Goal: Task Accomplishment & Management: Manage account settings

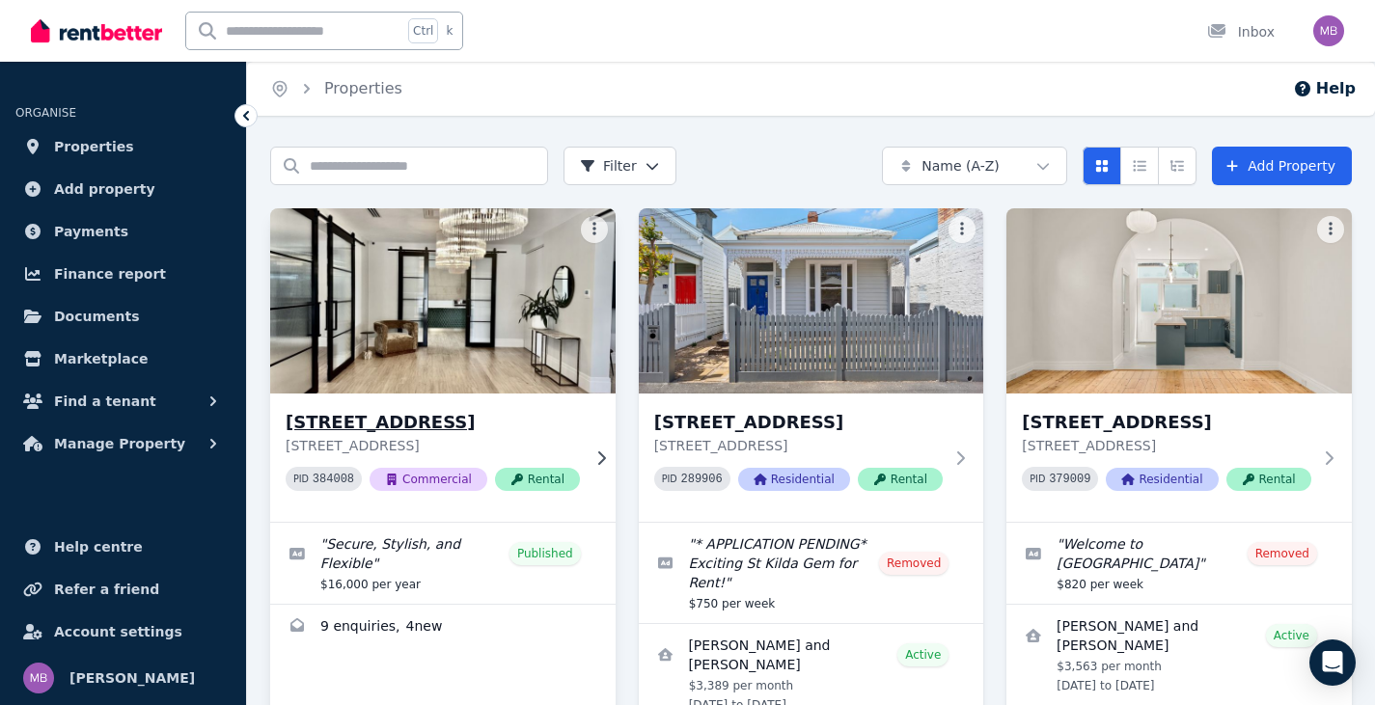
click at [591, 455] on icon at bounding box center [600, 458] width 19 height 15
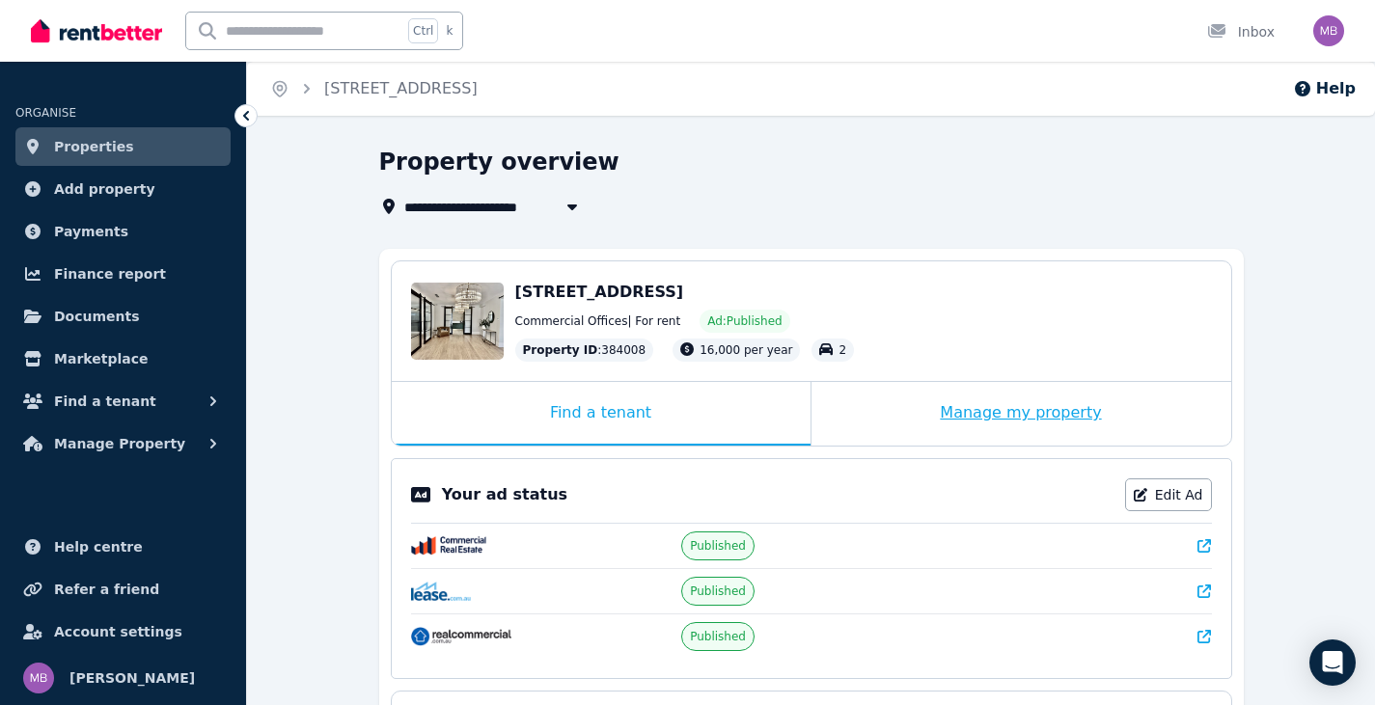
click at [1009, 419] on div "Manage my property" at bounding box center [1021, 414] width 420 height 64
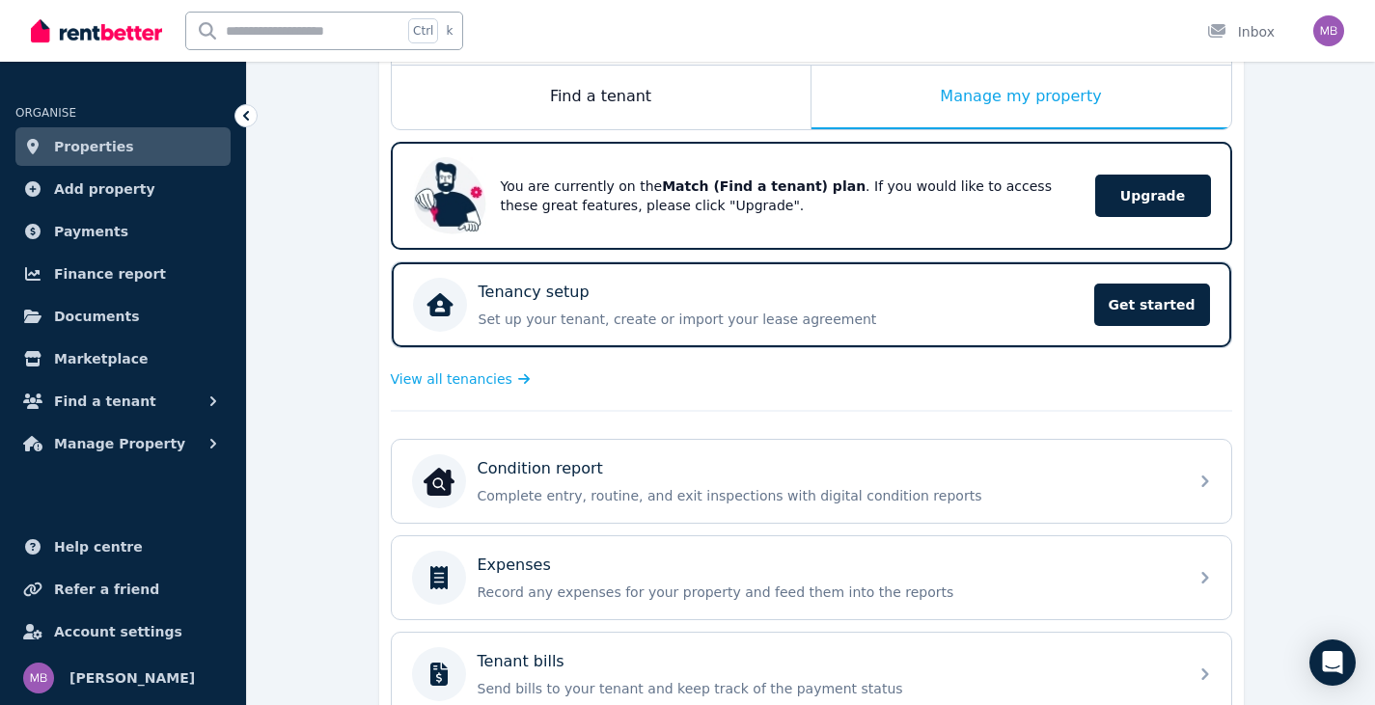
scroll to position [27, 0]
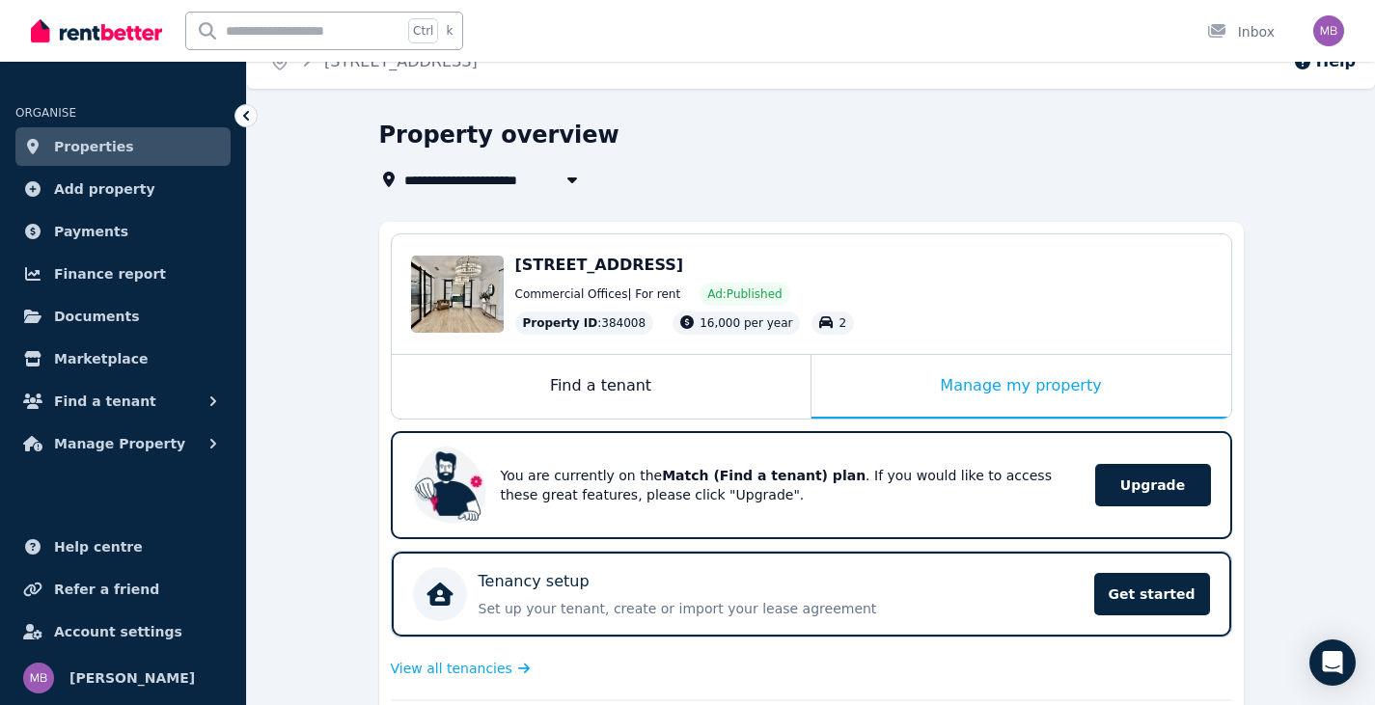
click at [236, 118] on icon at bounding box center [245, 115] width 19 height 19
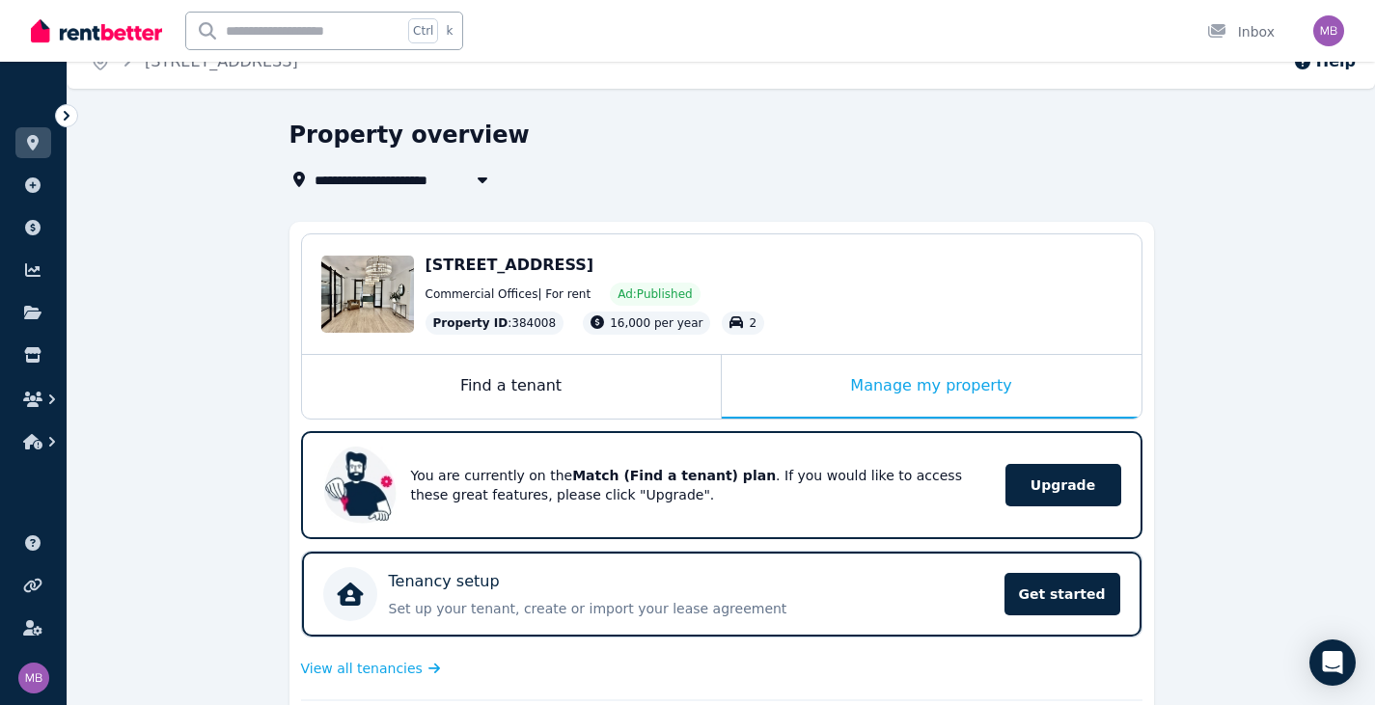
click at [56, 111] on div at bounding box center [66, 115] width 23 height 23
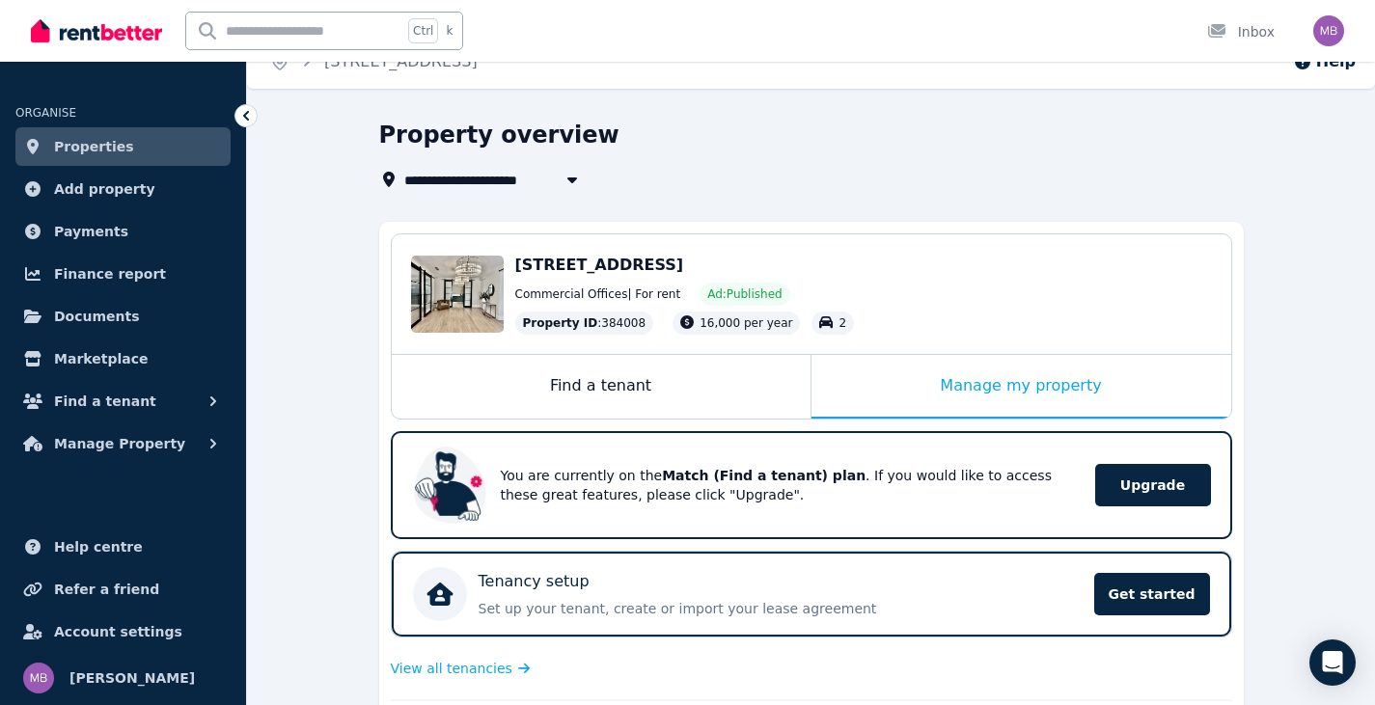
click at [103, 145] on span "Properties" at bounding box center [94, 146] width 80 height 23
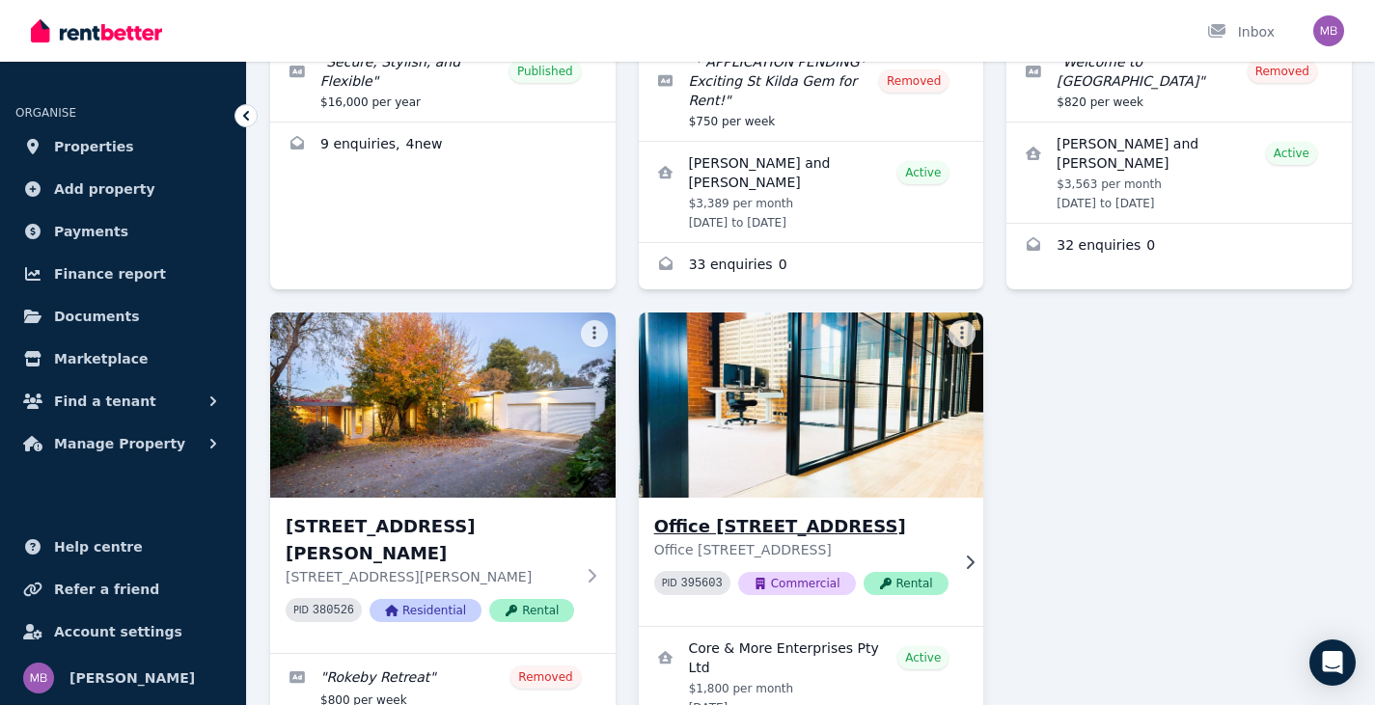
scroll to position [675, 0]
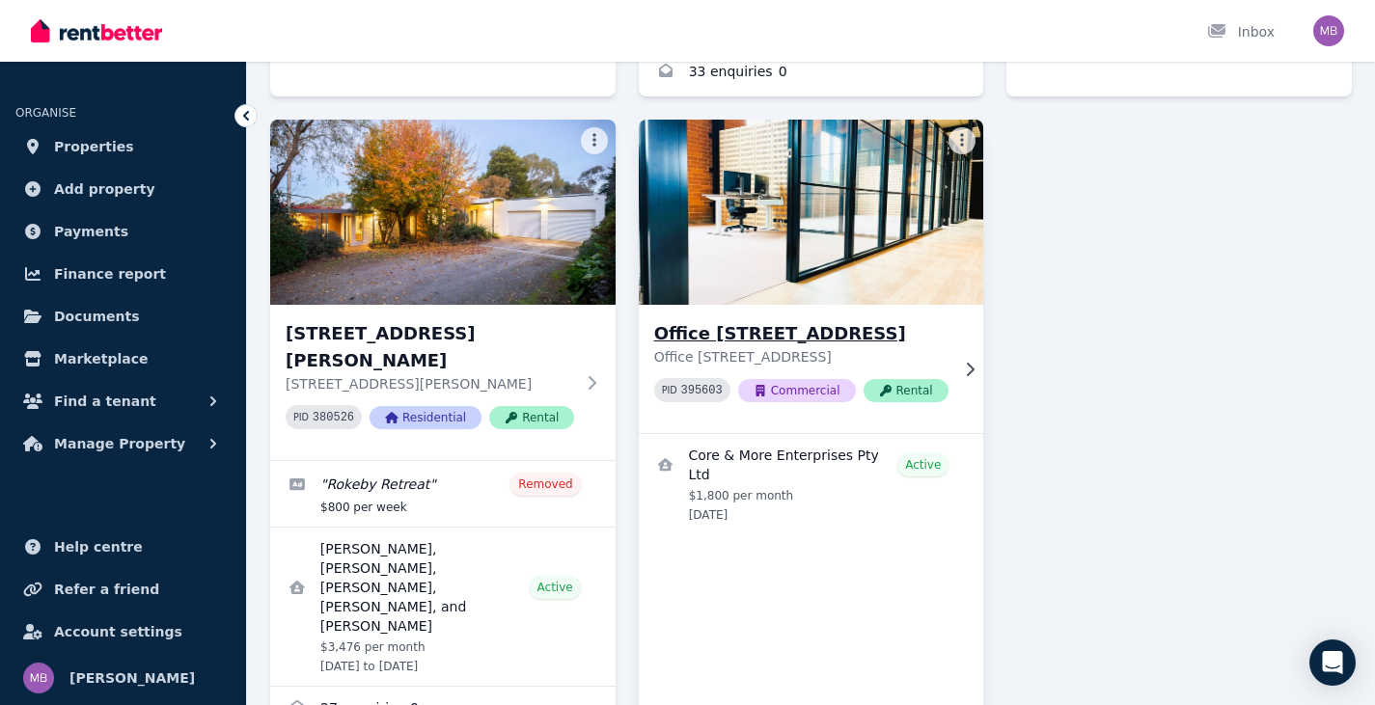
click at [960, 368] on icon at bounding box center [969, 369] width 19 height 15
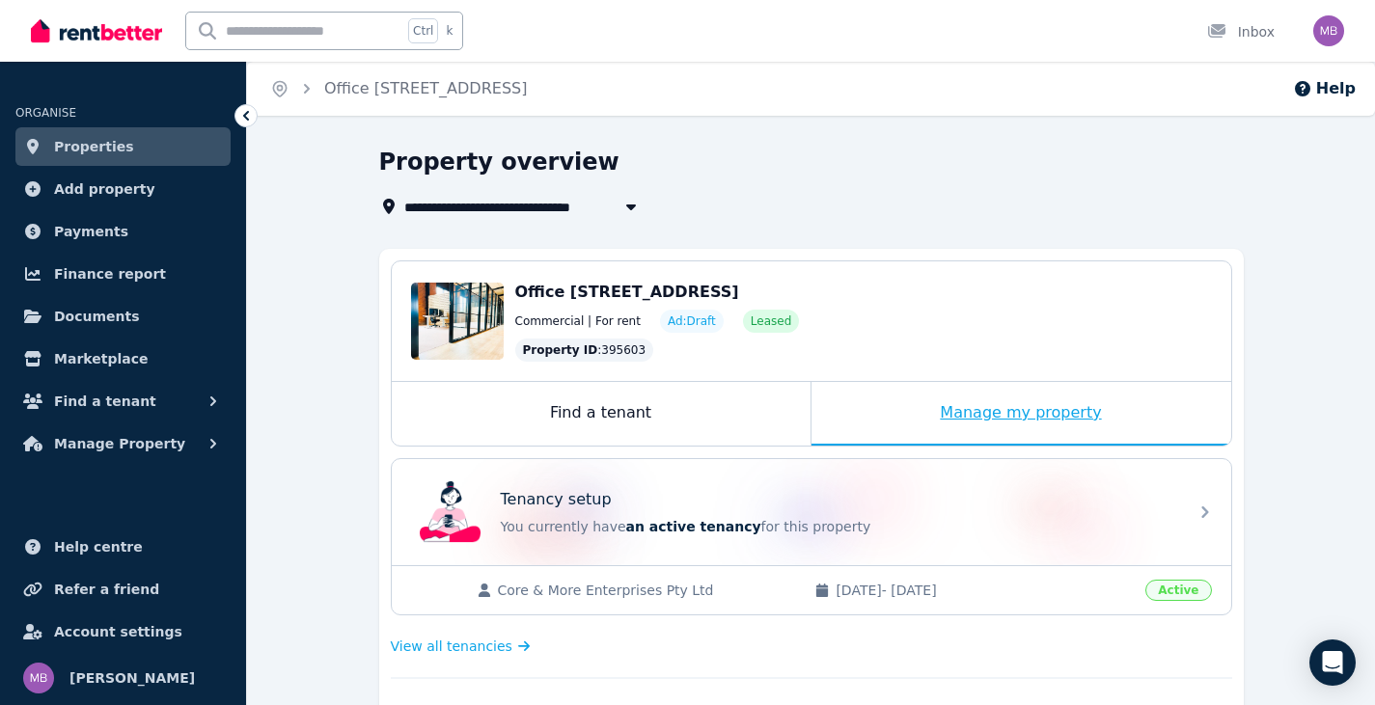
click at [1025, 417] on div "Manage my property" at bounding box center [1021, 414] width 420 height 64
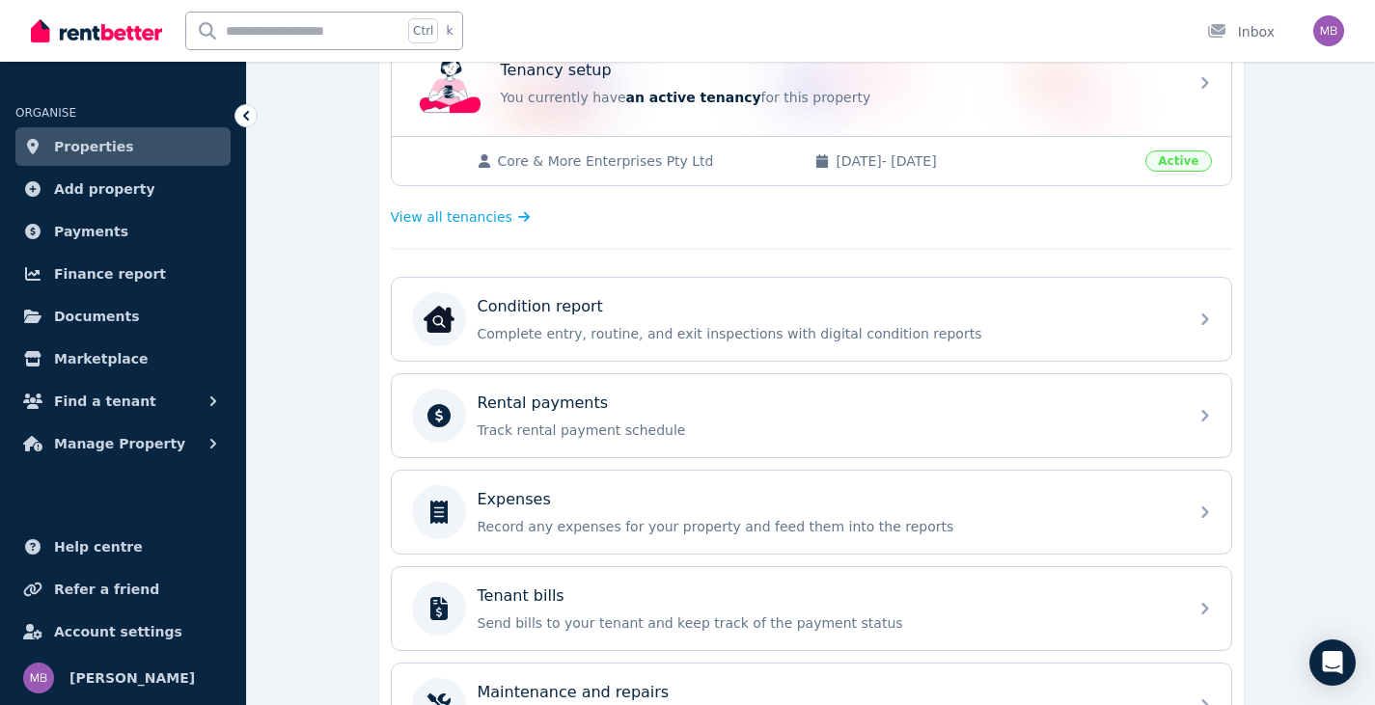
scroll to position [482, 0]
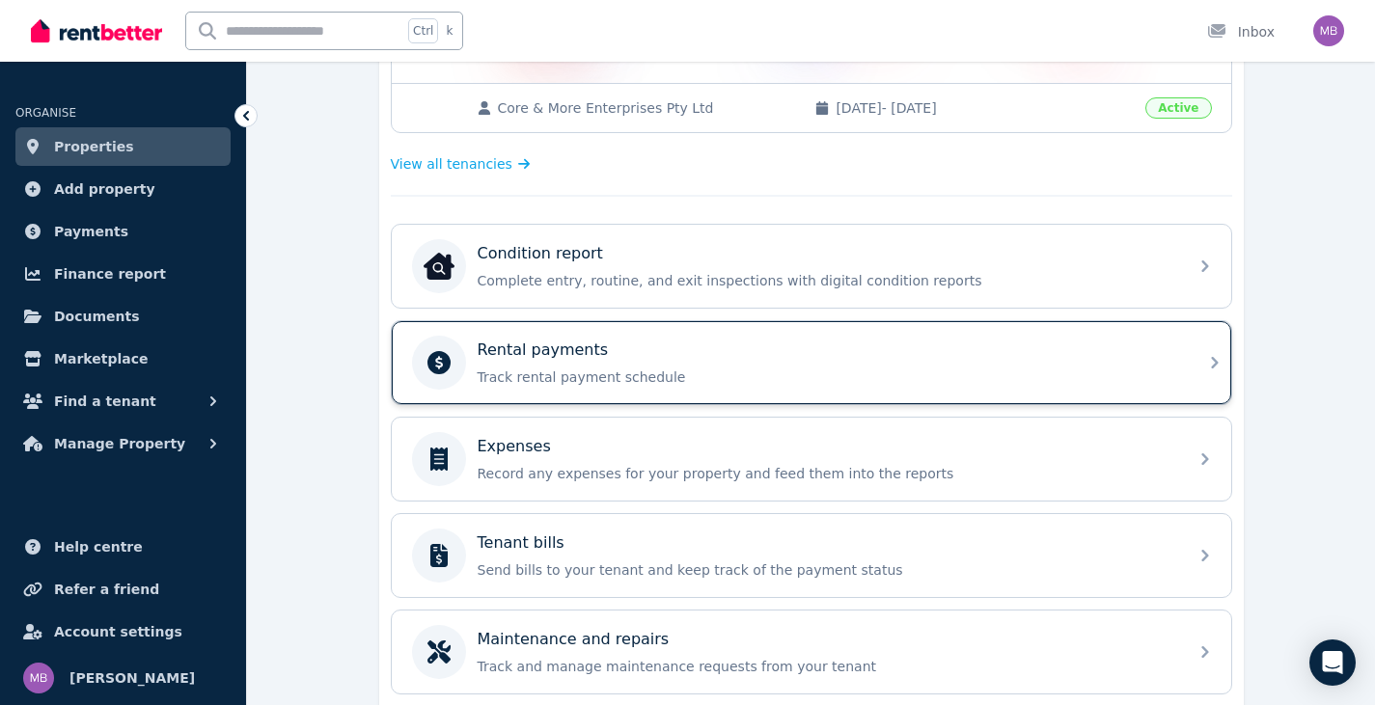
click at [1184, 377] on div "Rental payments Track rental payment schedule" at bounding box center [811, 362] width 839 height 83
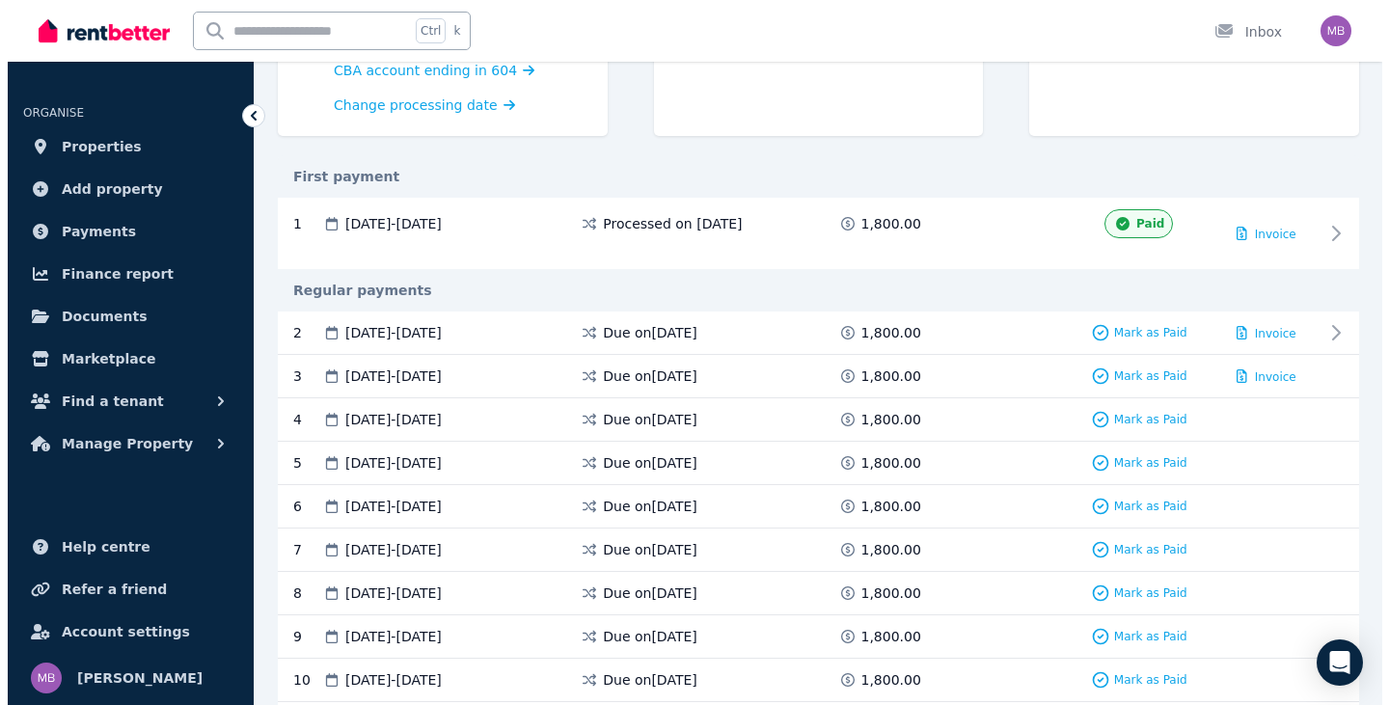
scroll to position [289, 0]
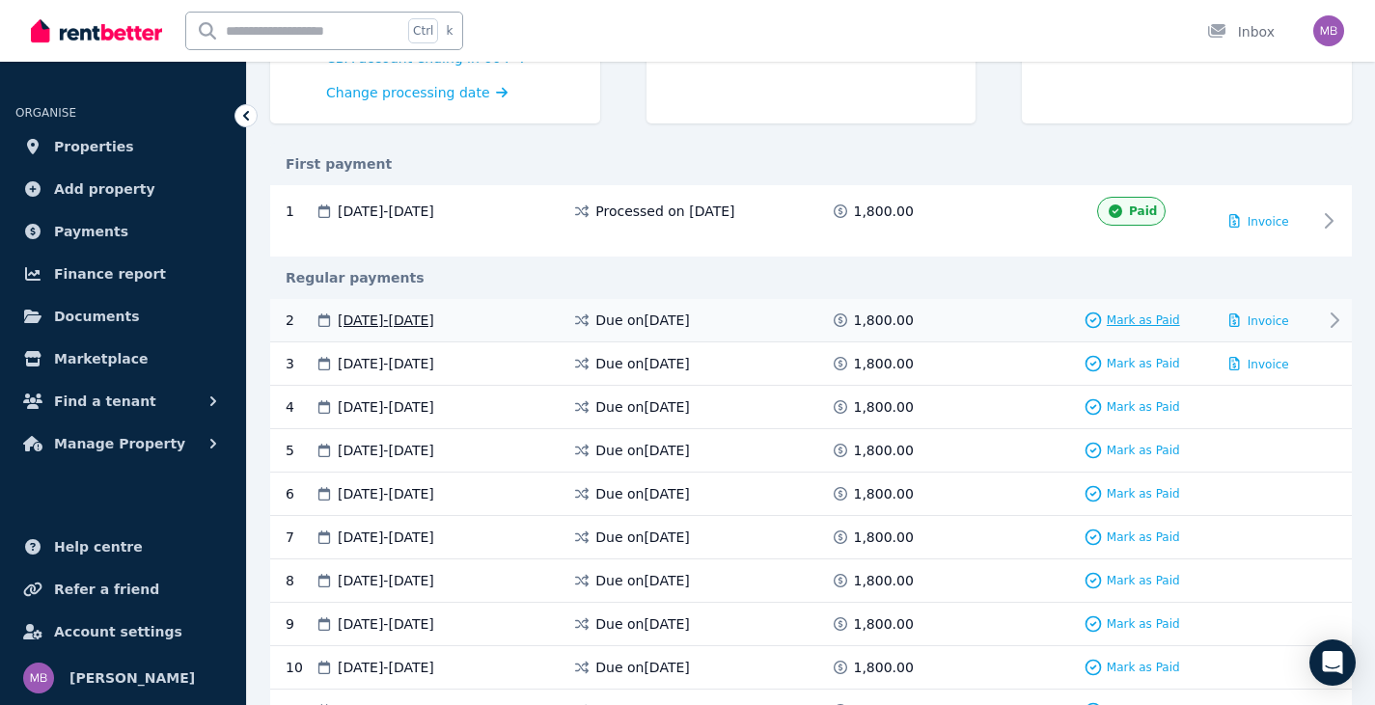
click at [1139, 322] on span "Mark as Paid" at bounding box center [1143, 320] width 73 height 15
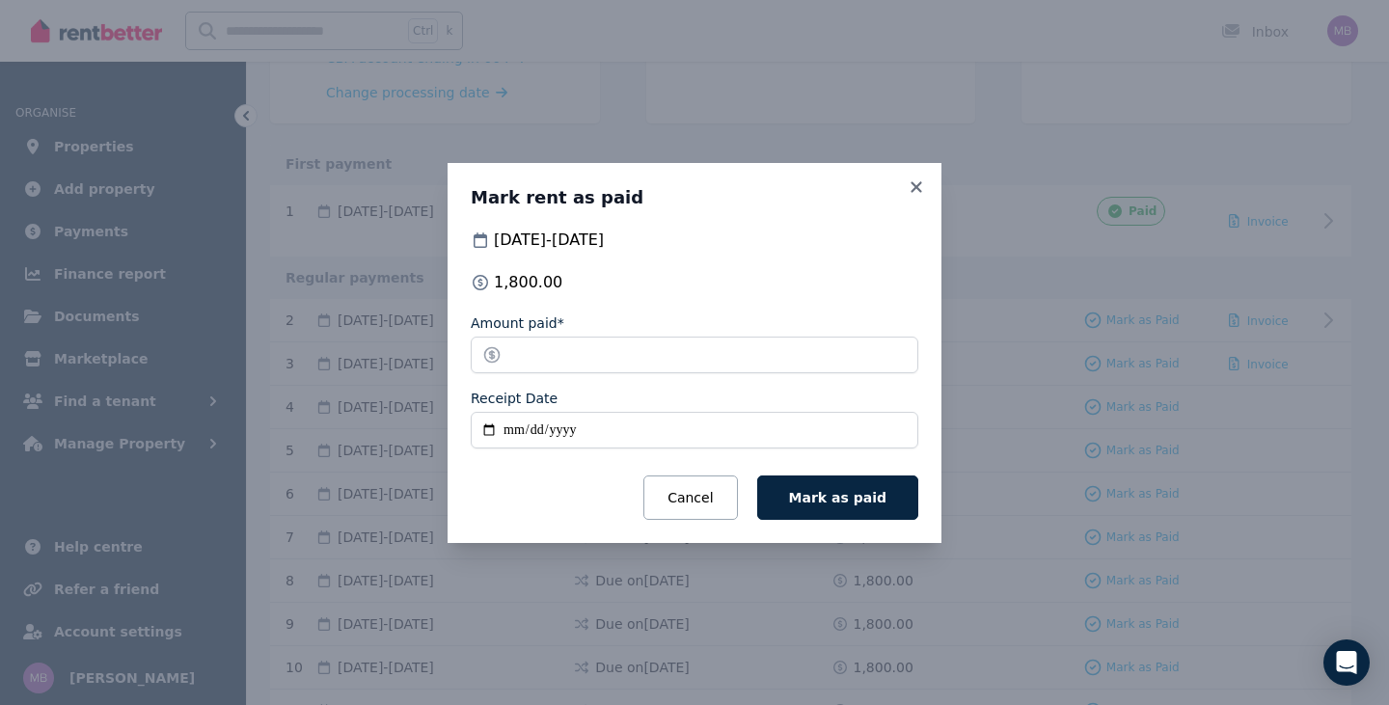
click at [507, 424] on input "Receipt Date" at bounding box center [695, 430] width 448 height 37
type input "**********"
click at [849, 481] on button "Mark as paid" at bounding box center [837, 498] width 161 height 44
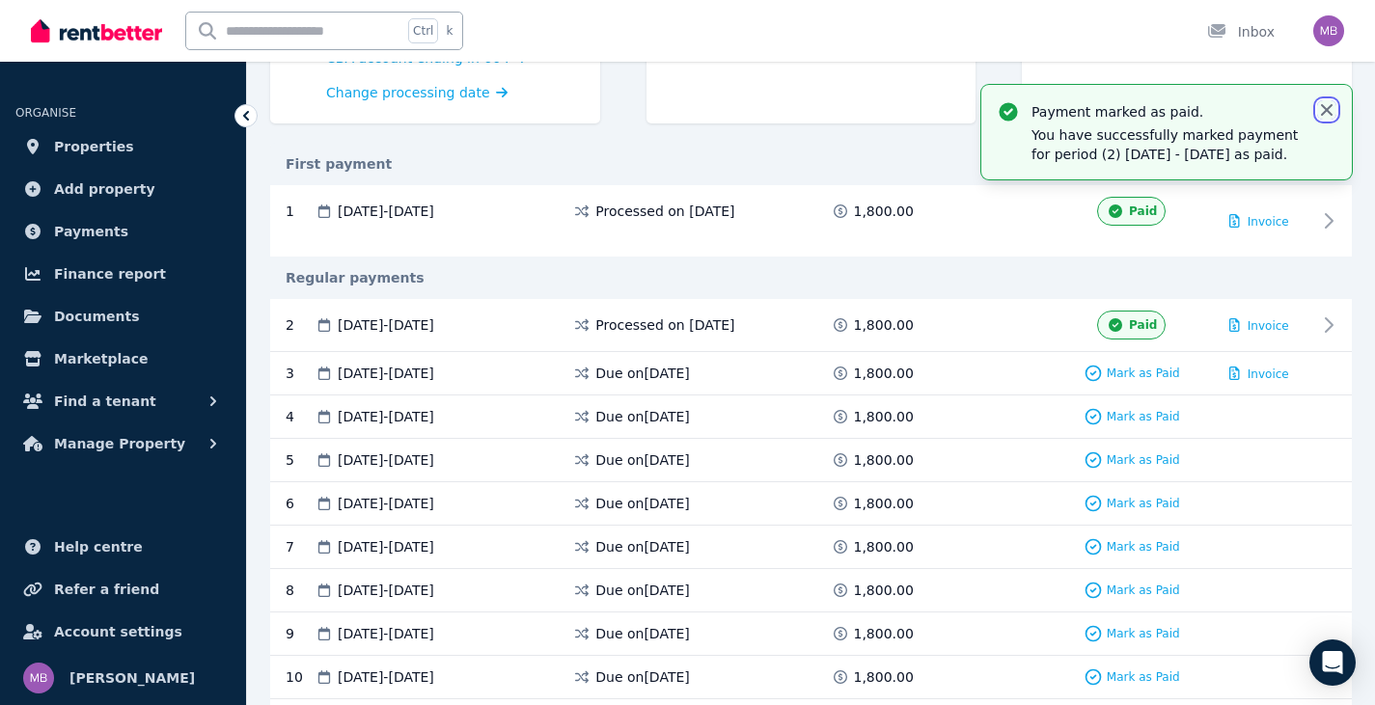
click at [1326, 109] on icon "button" at bounding box center [1327, 110] width 12 height 12
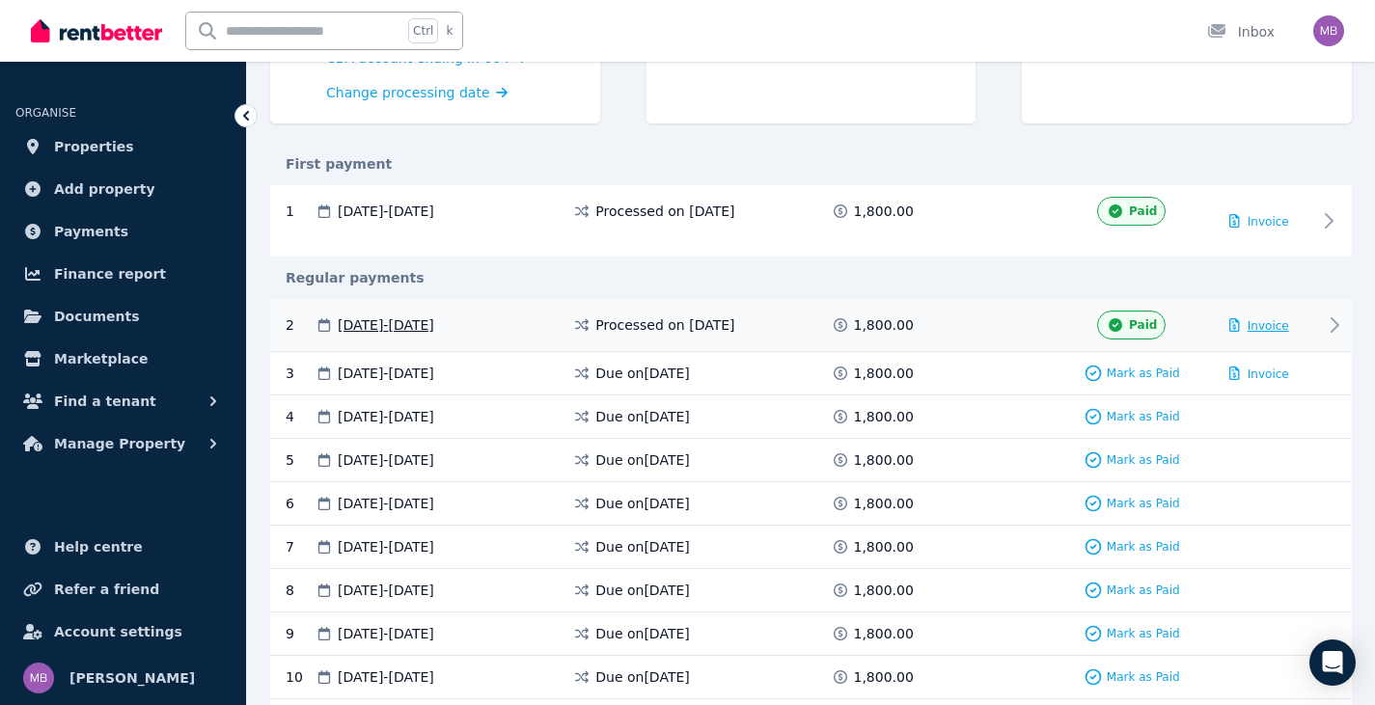
click at [1269, 322] on span "Invoice" at bounding box center [1267, 326] width 41 height 14
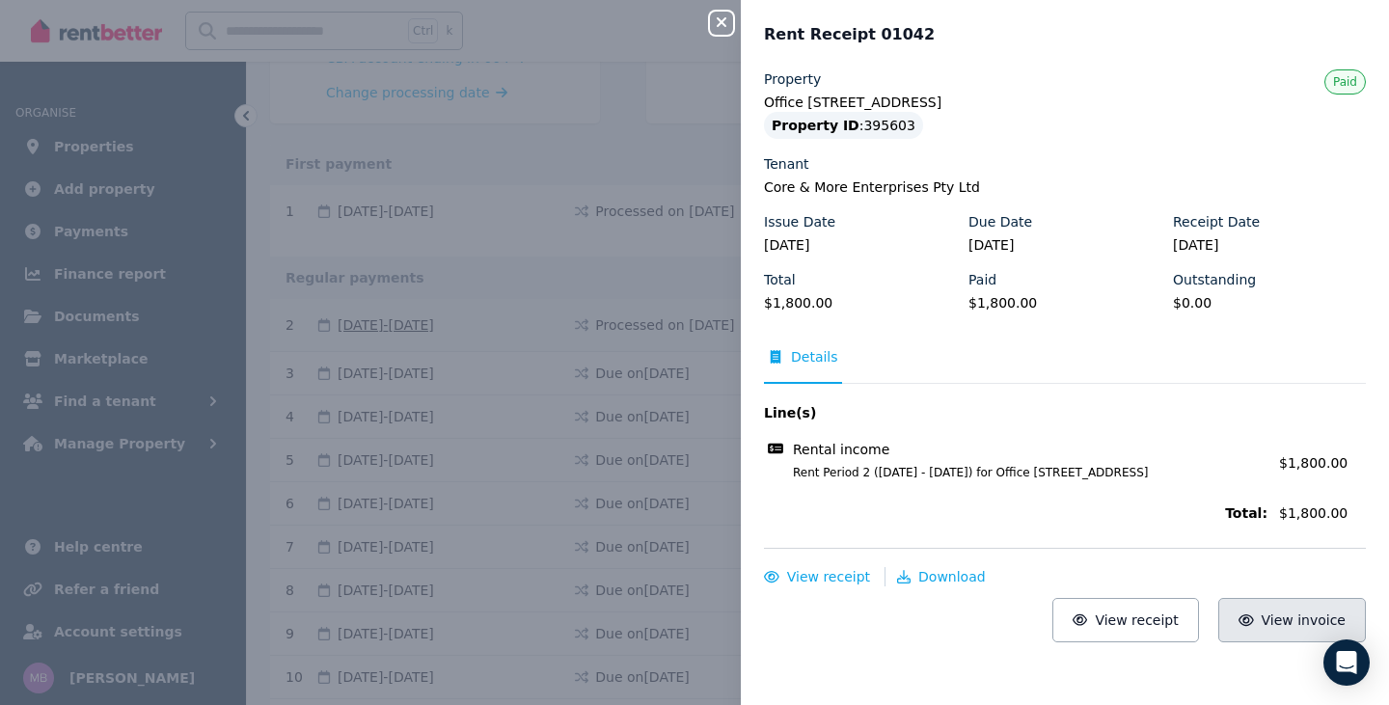
click at [1274, 628] on span "View invoice" at bounding box center [1304, 620] width 85 height 15
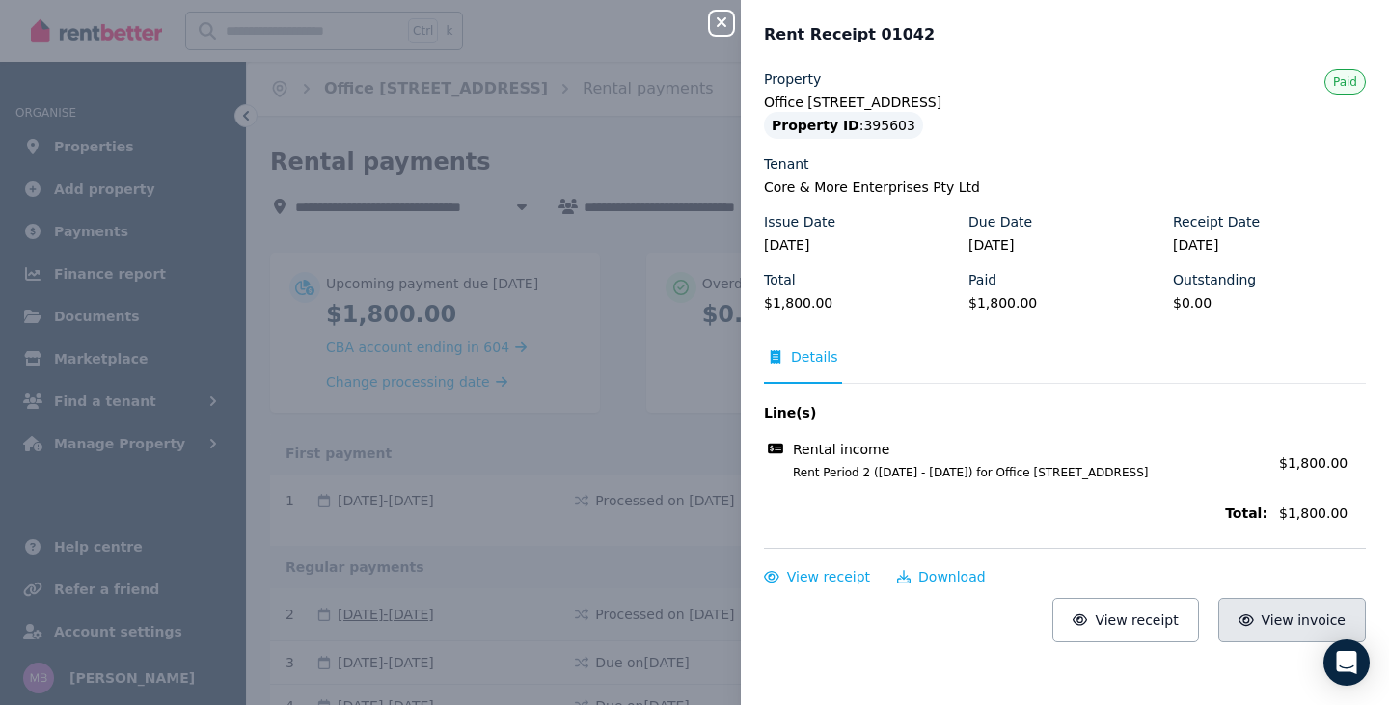
scroll to position [0, 0]
